Goal: Find contact information: Find contact information

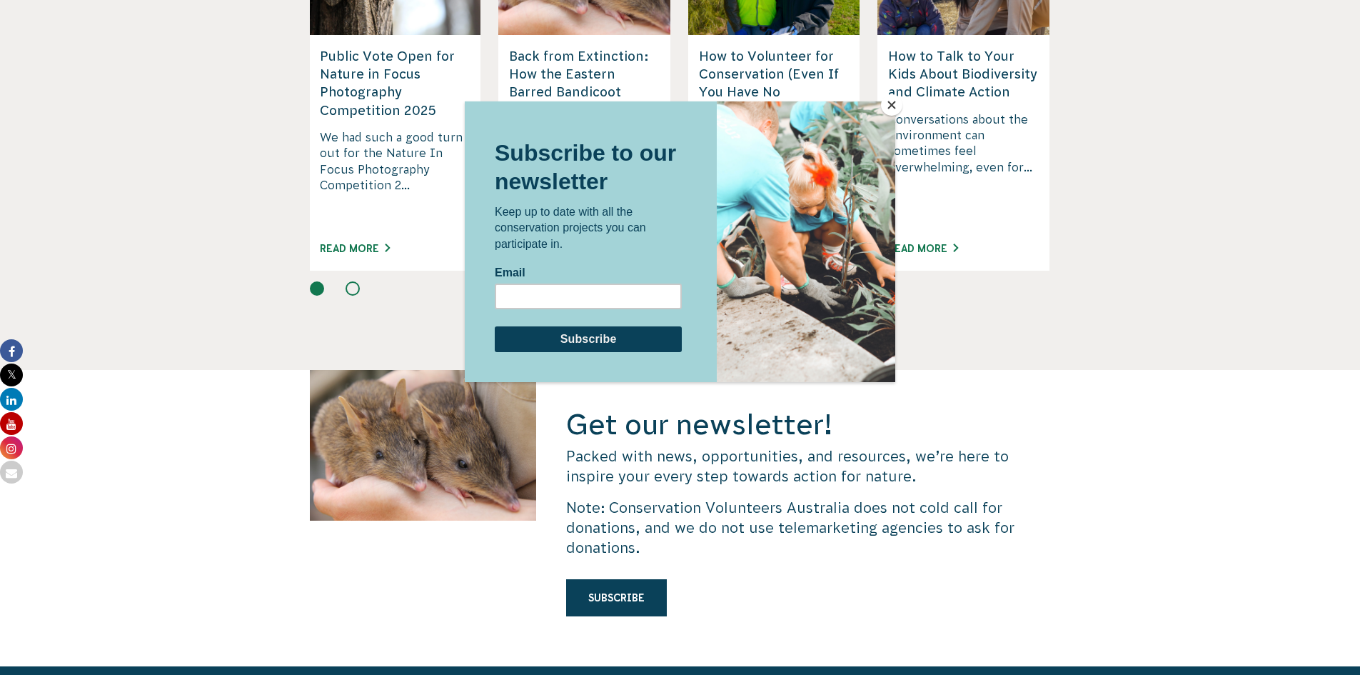
scroll to position [3856, 0]
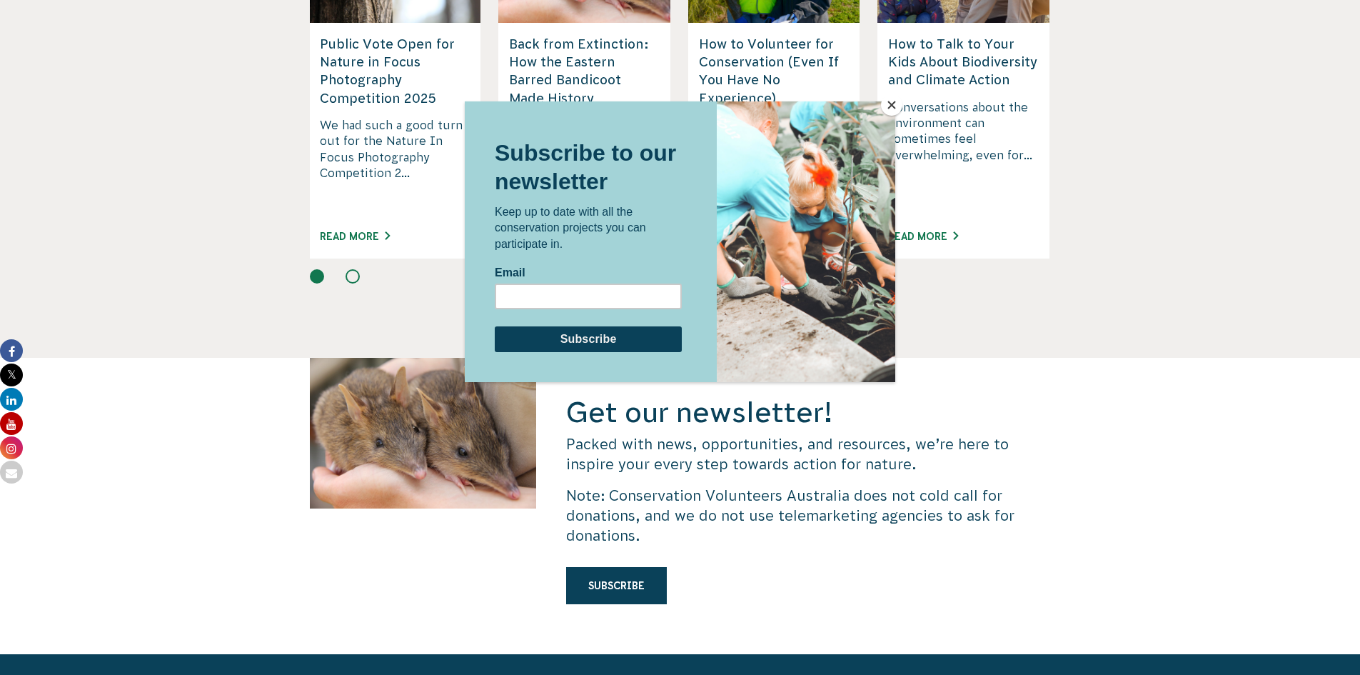
click at [890, 104] on button "Close" at bounding box center [891, 104] width 21 height 21
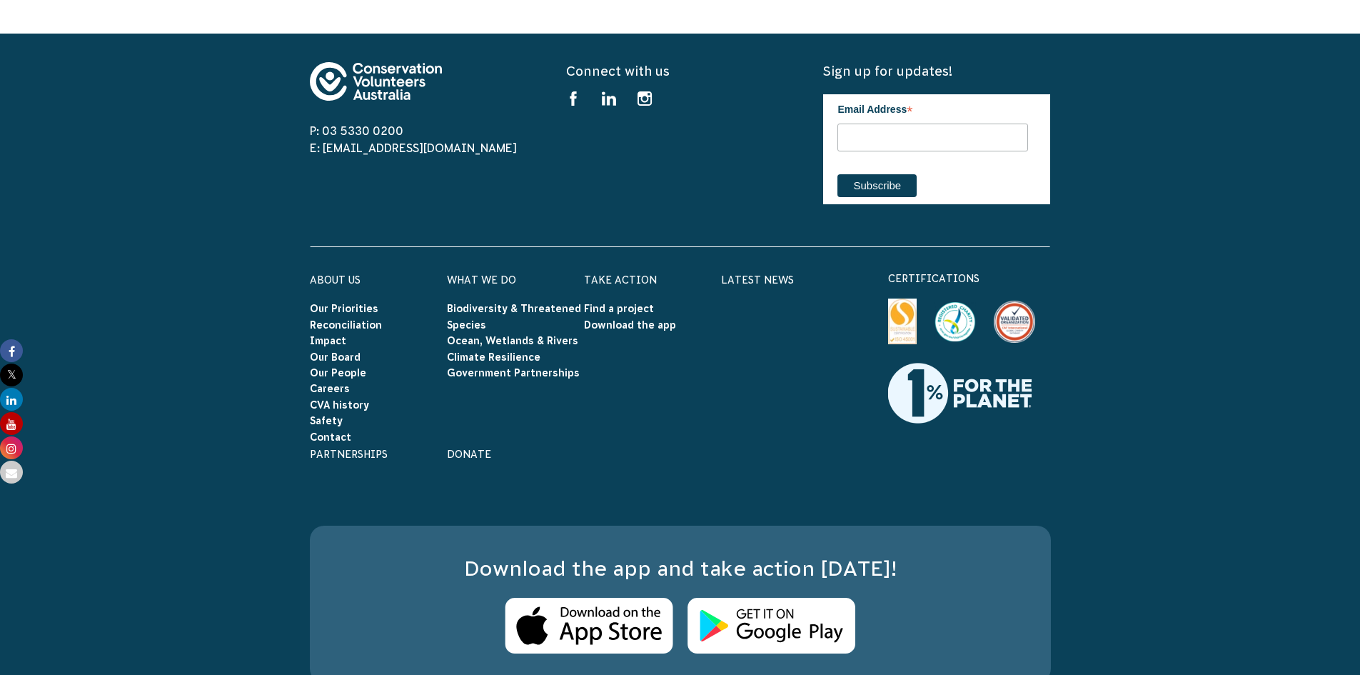
scroll to position [4526, 0]
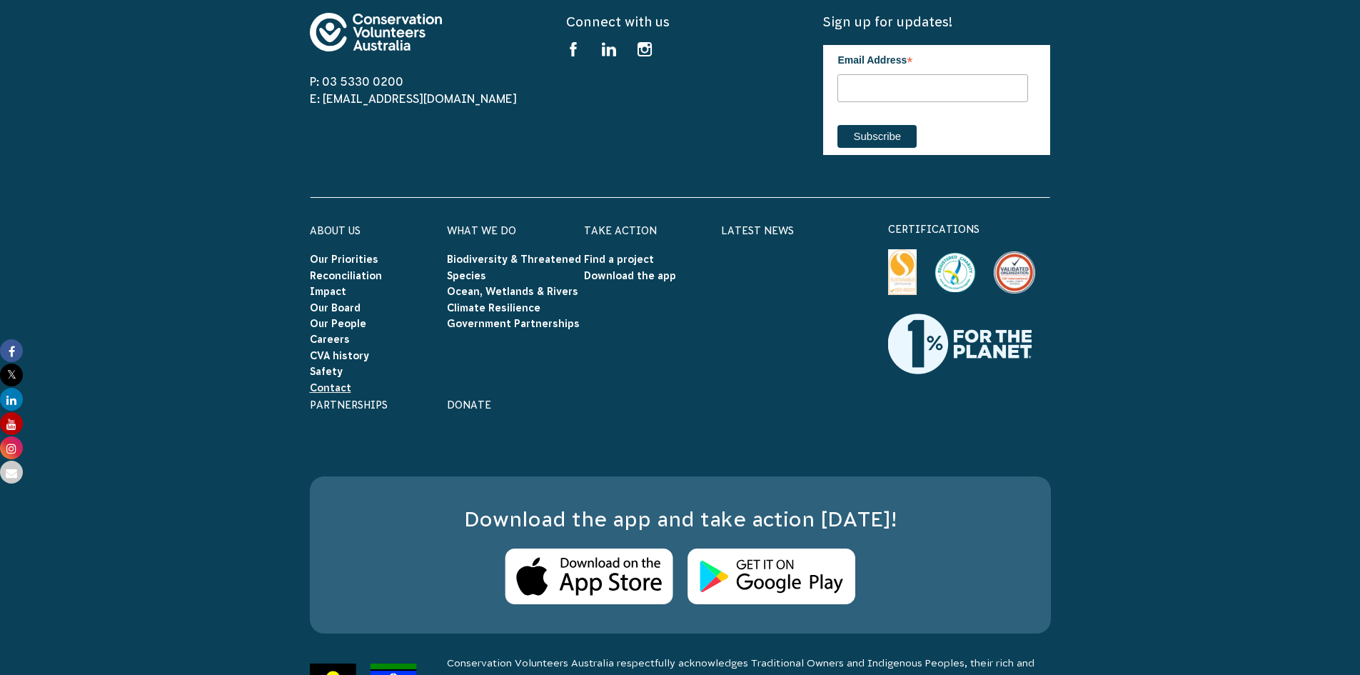
click at [338, 382] on link "Contact" at bounding box center [330, 387] width 41 height 11
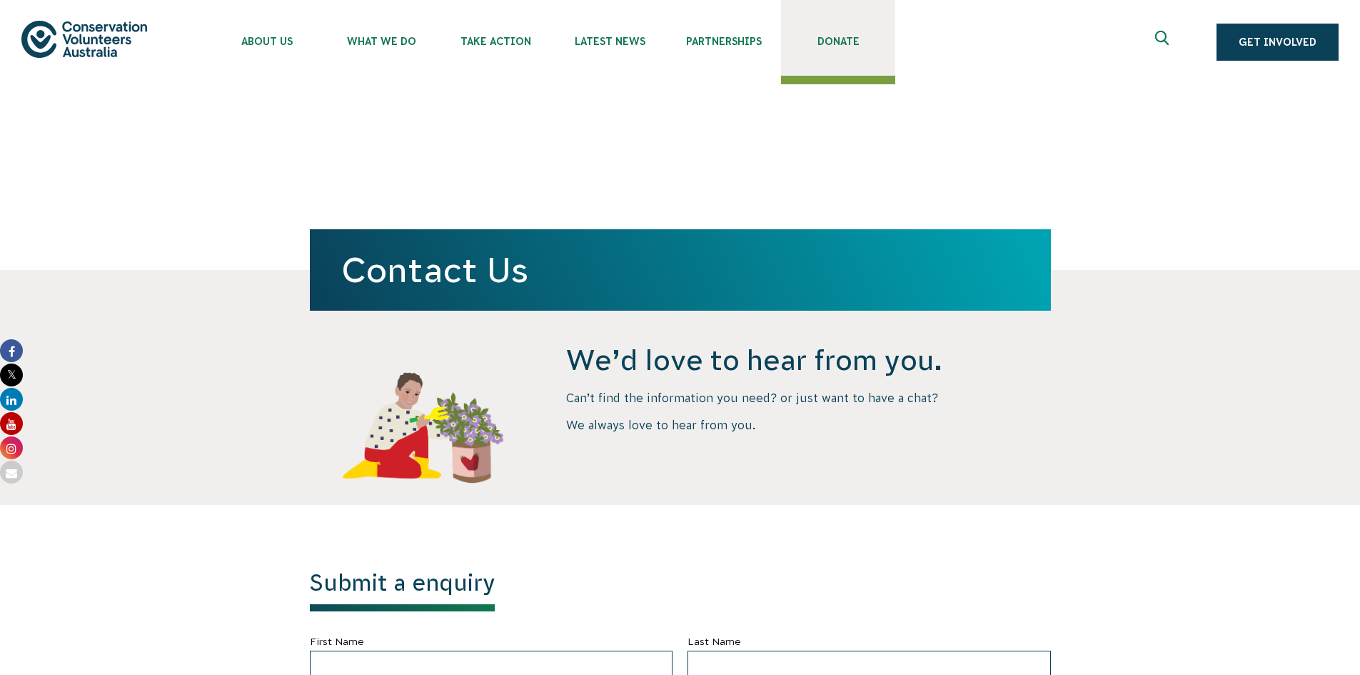
click at [850, 54] on link "Donate" at bounding box center [838, 38] width 114 height 76
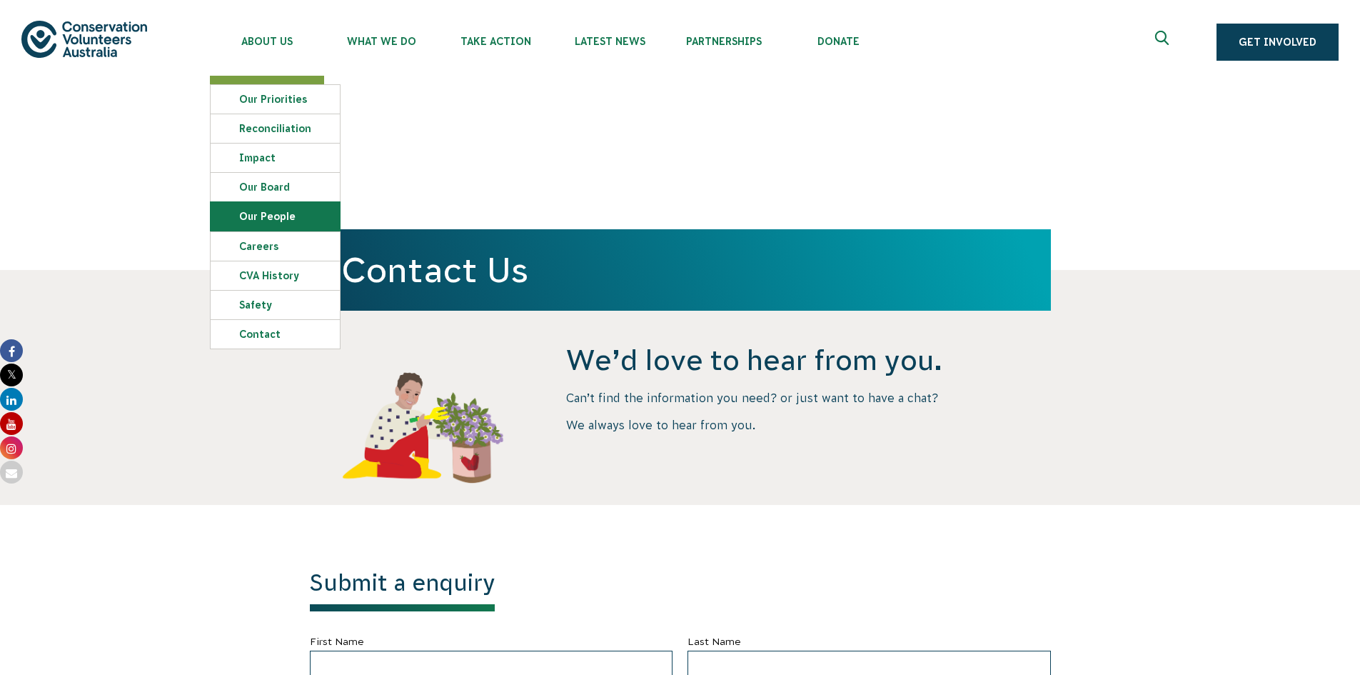
click at [276, 224] on link "Our People" at bounding box center [275, 216] width 129 height 29
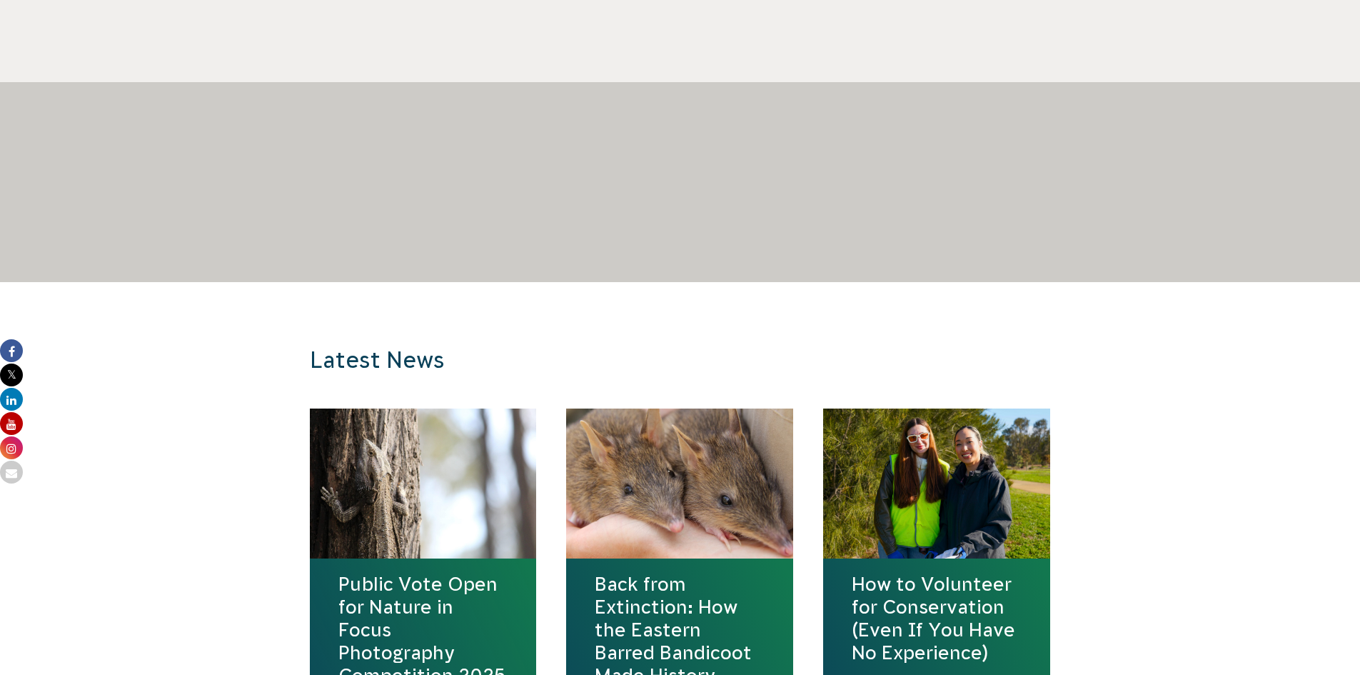
scroll to position [857, 0]
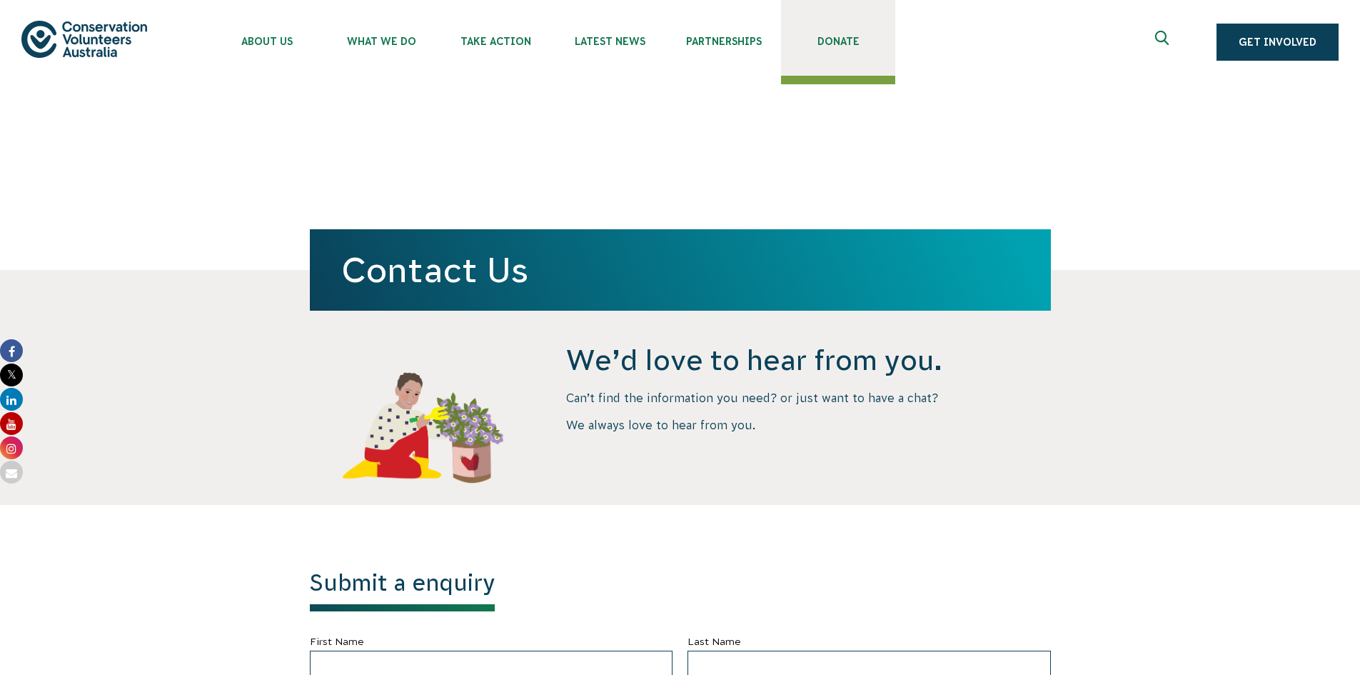
click at [831, 31] on link "Donate" at bounding box center [838, 38] width 114 height 76
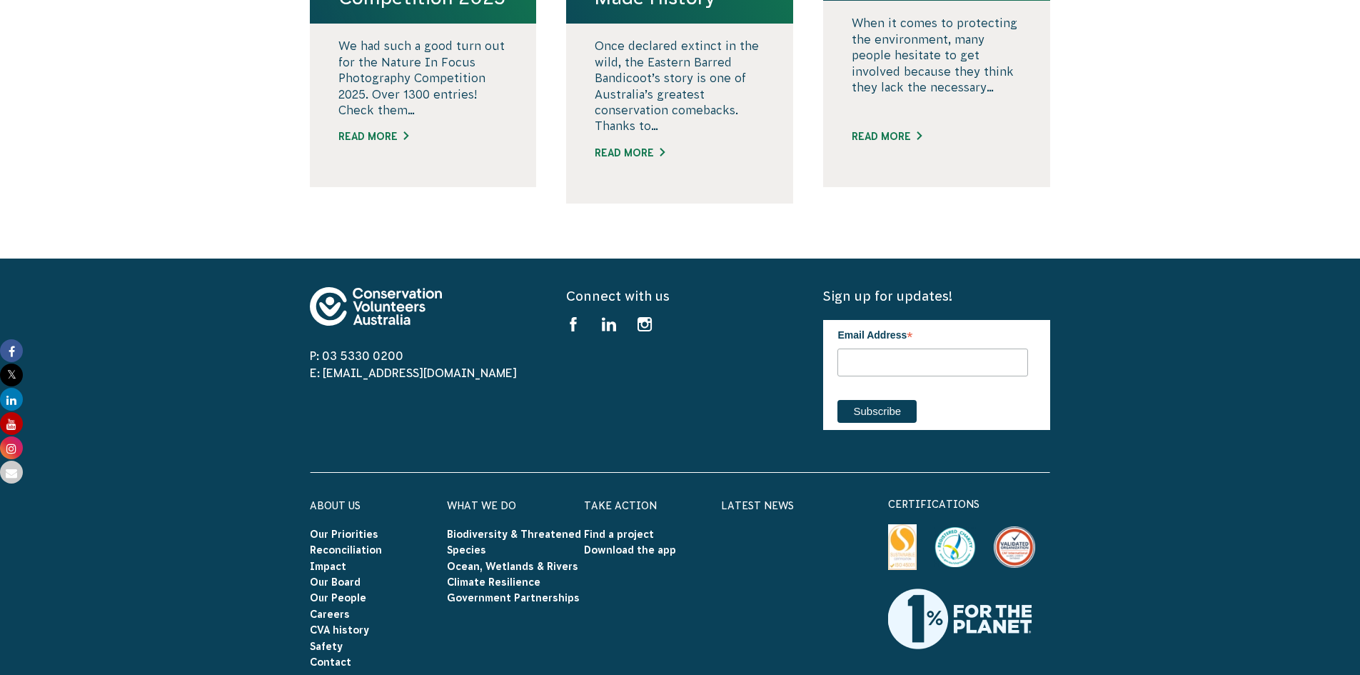
scroll to position [1449, 0]
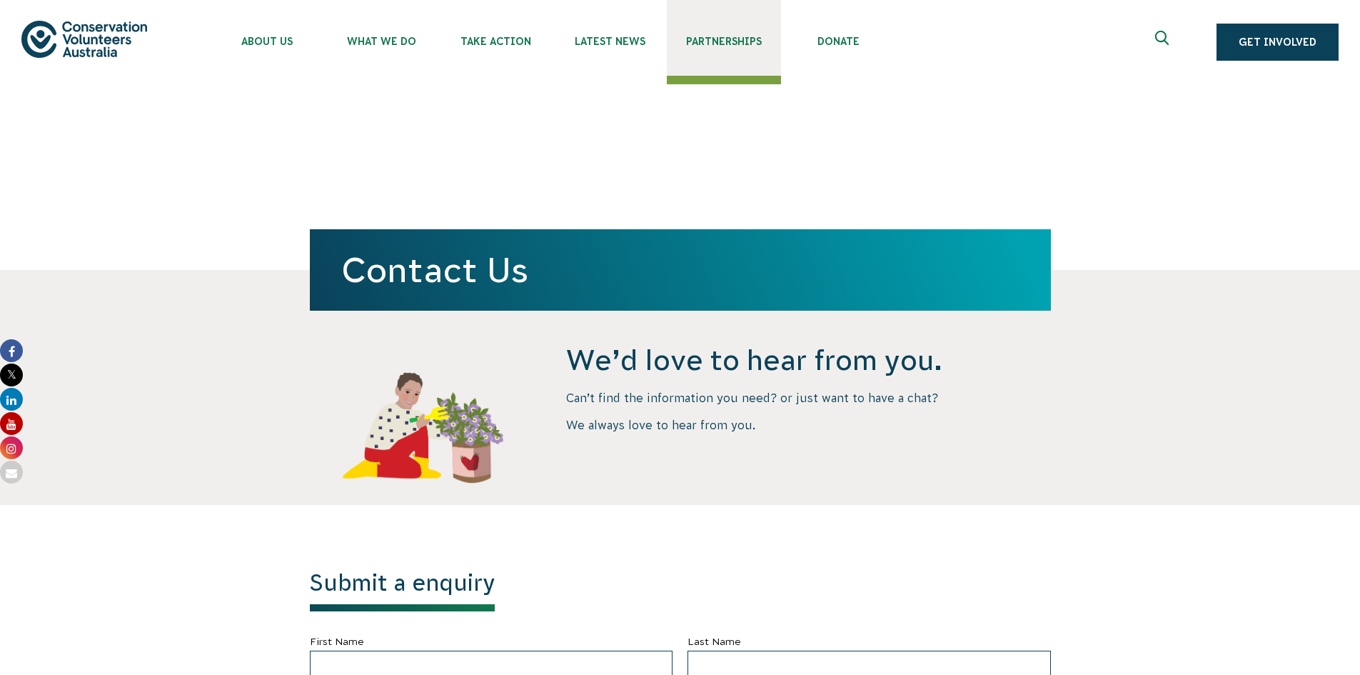
click at [736, 48] on link "Partnerships" at bounding box center [724, 38] width 114 height 76
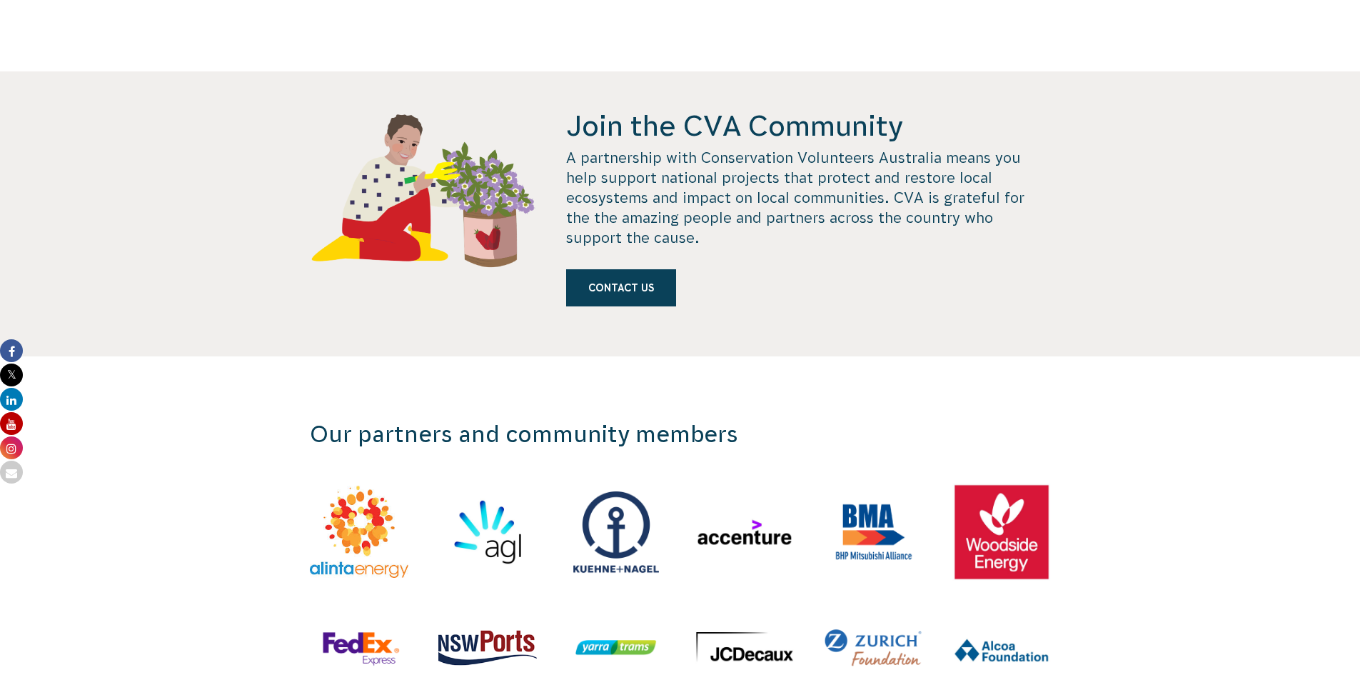
scroll to position [1041, 0]
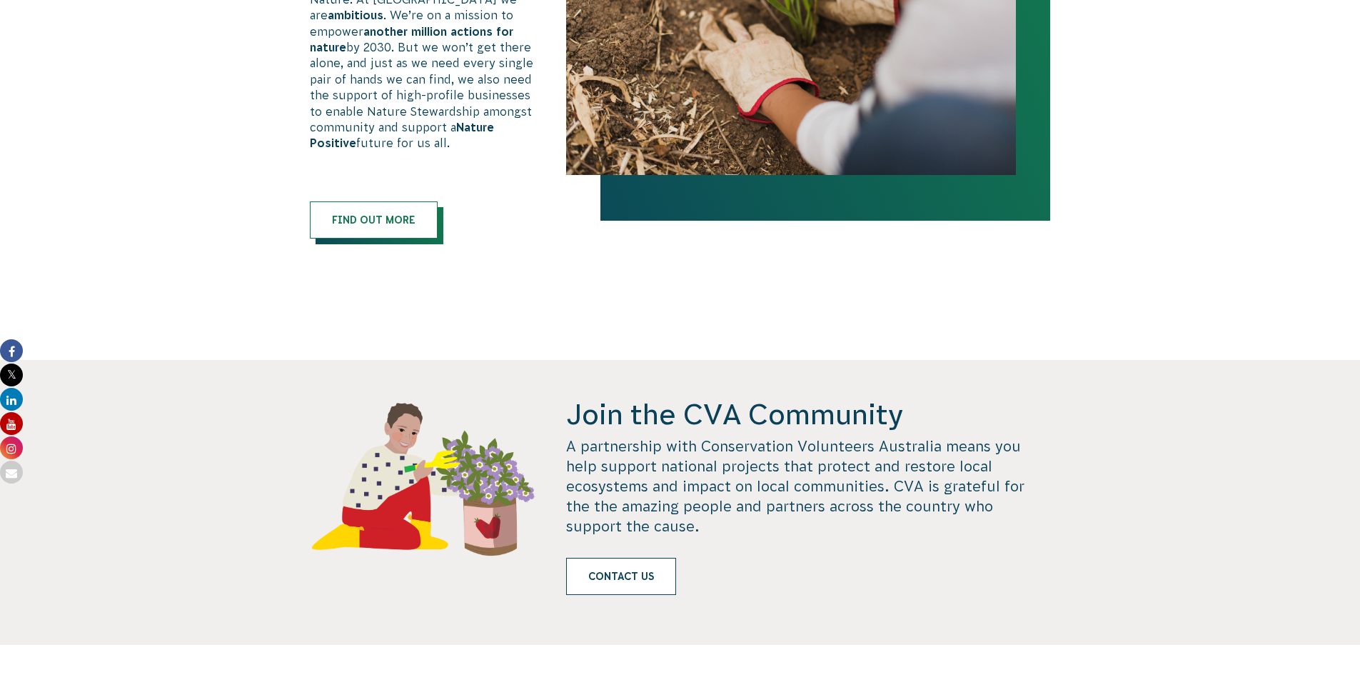
click at [653, 561] on link "Contact us" at bounding box center [621, 576] width 110 height 37
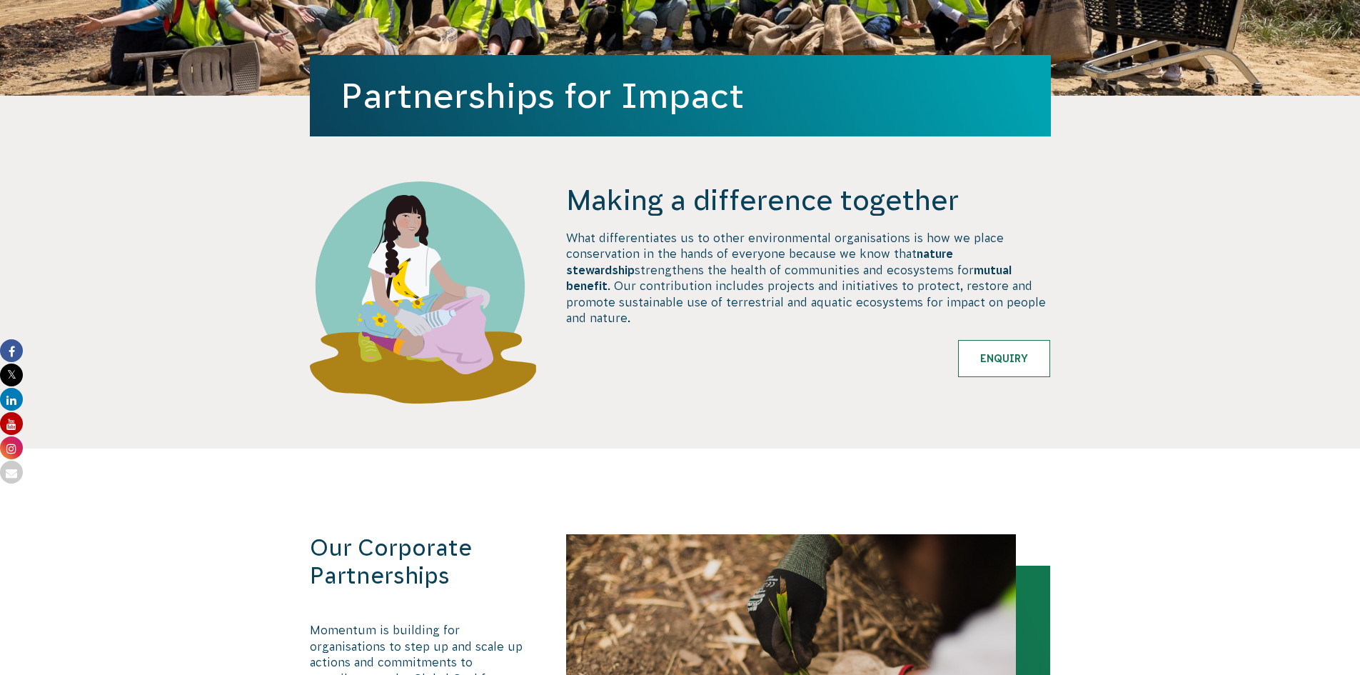
scroll to position [416, 0]
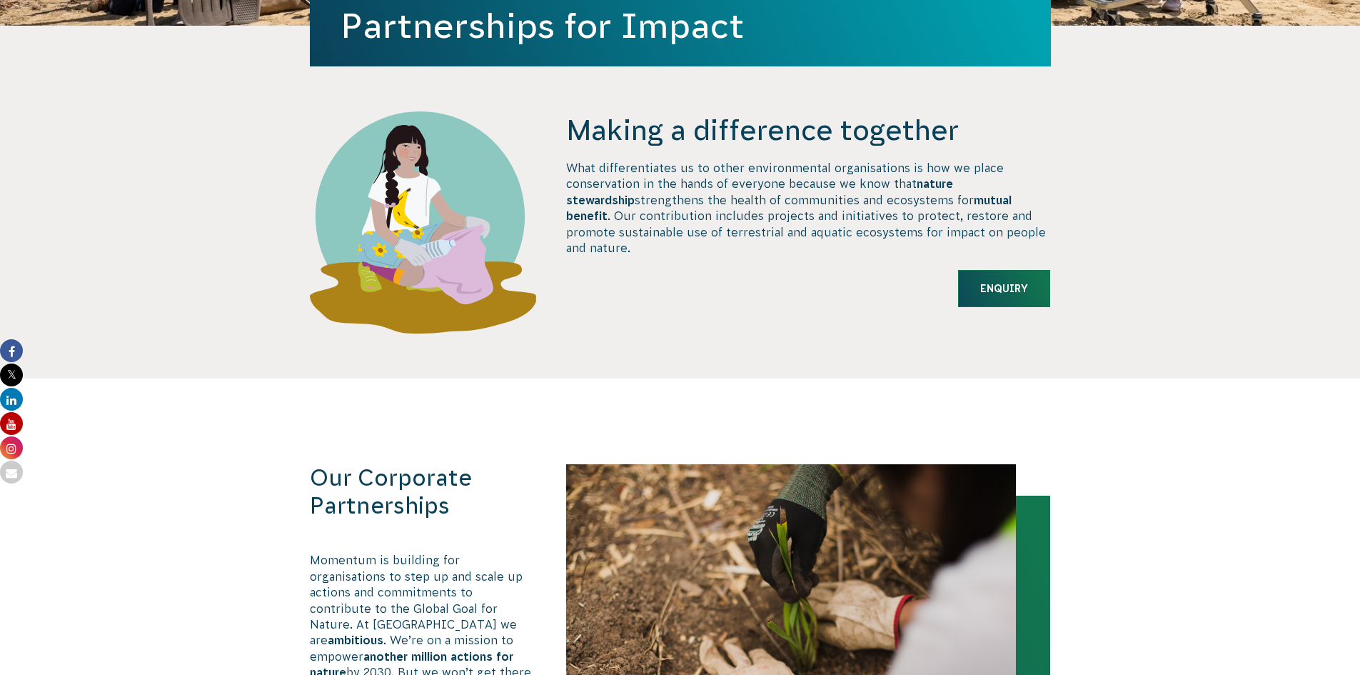
click at [1010, 302] on link "Enquiry" at bounding box center [1004, 288] width 92 height 37
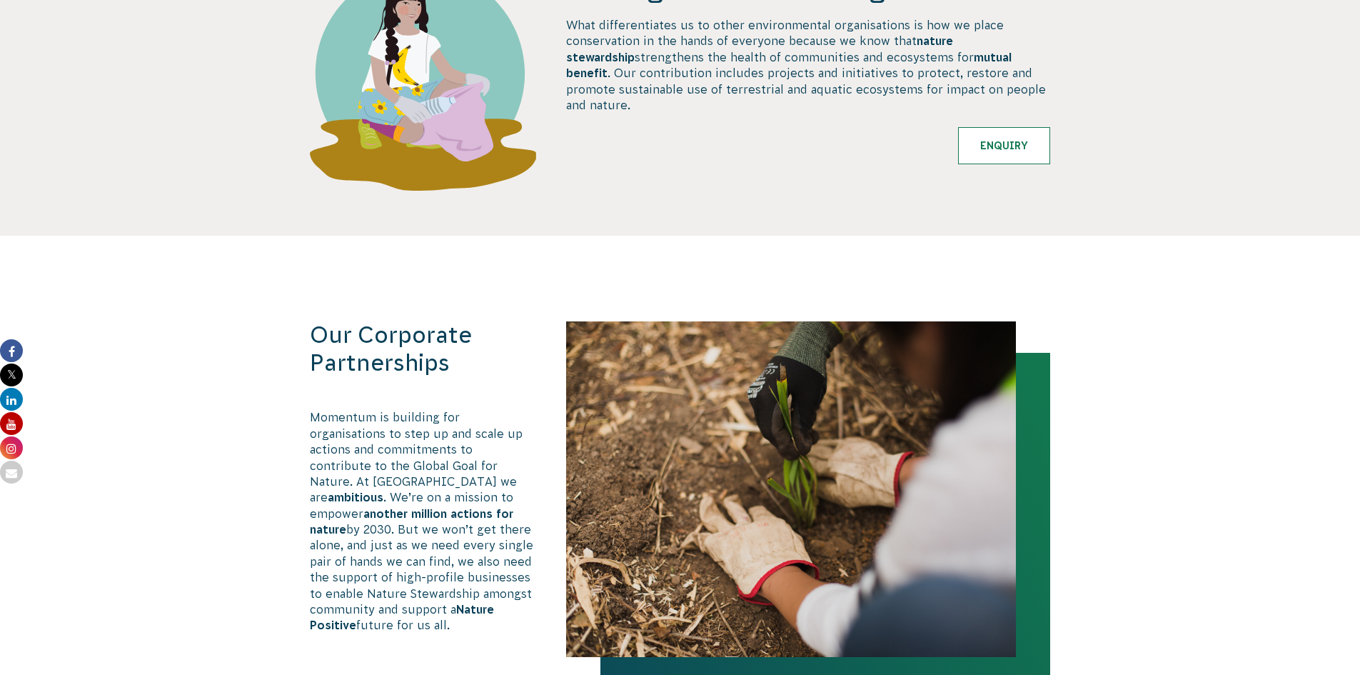
scroll to position [916, 0]
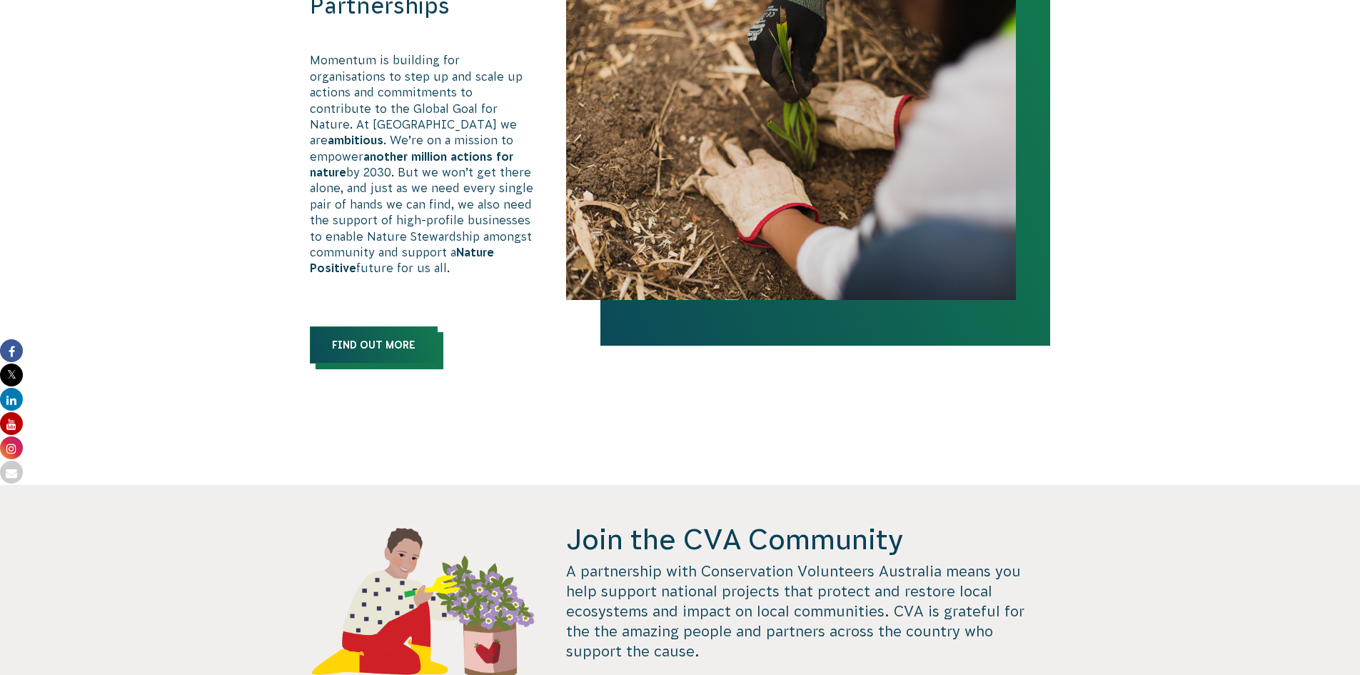
click at [394, 336] on link "Find out more" at bounding box center [374, 344] width 128 height 37
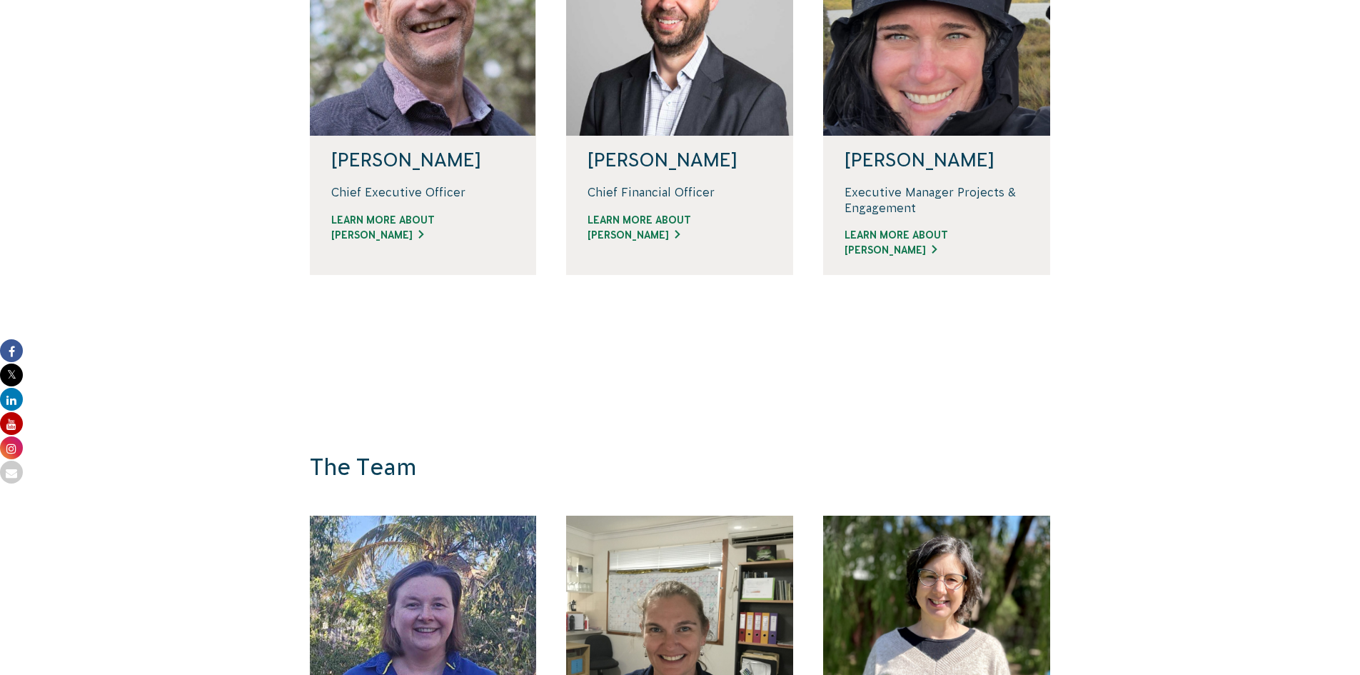
scroll to position [500, 0]
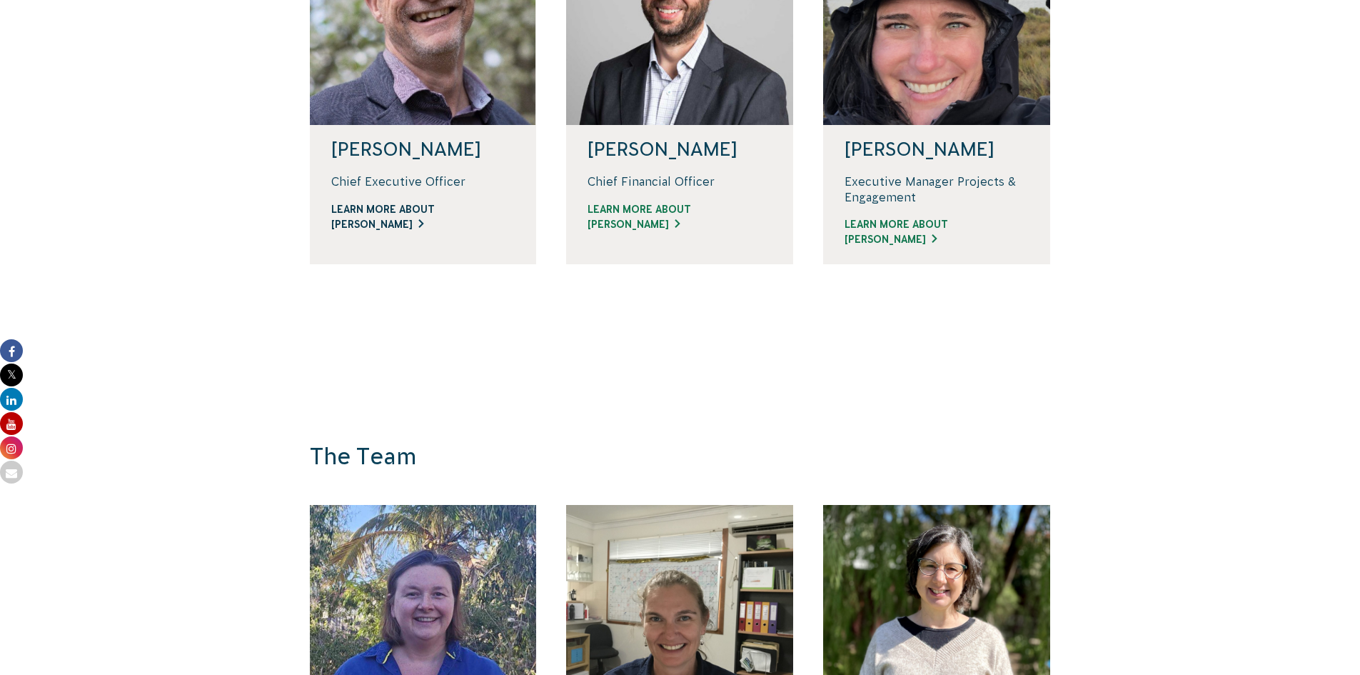
click at [373, 230] on link "Learn more about [PERSON_NAME]" at bounding box center [423, 217] width 184 height 30
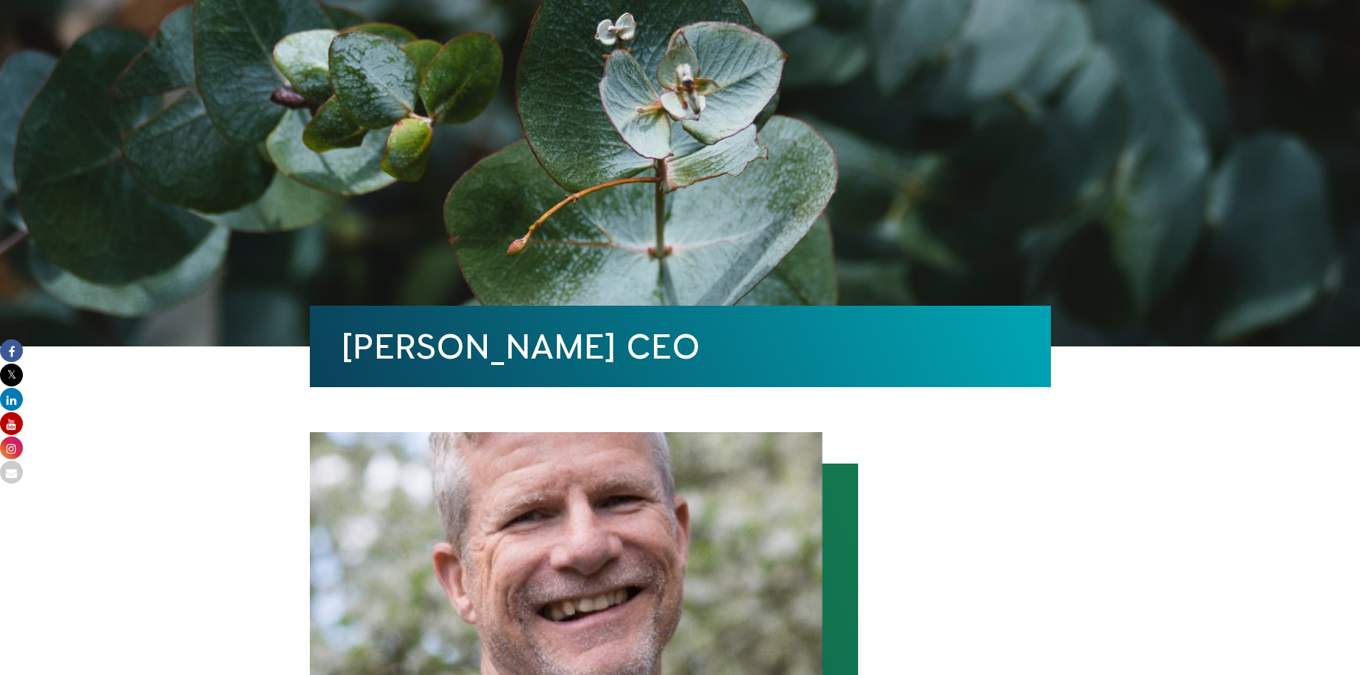
scroll to position [214, 0]
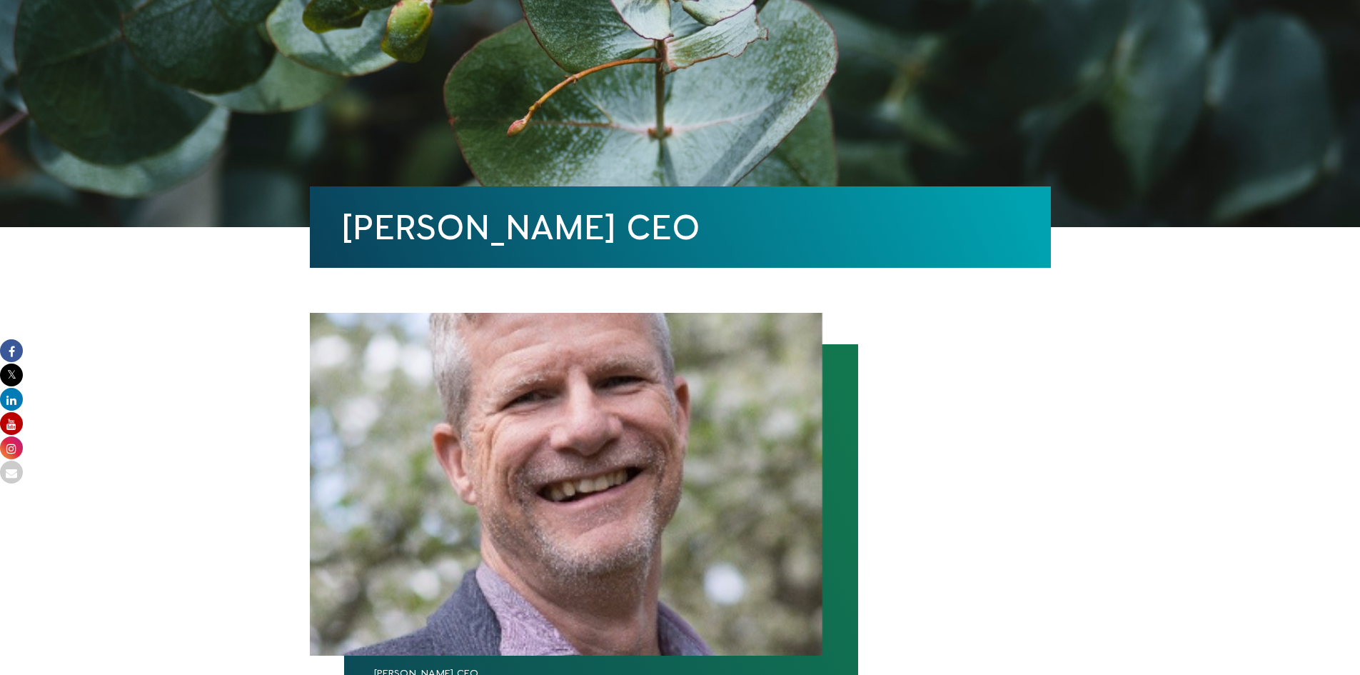
click at [14, 340] on icon at bounding box center [11, 350] width 23 height 23
